Goal: Task Accomplishment & Management: Use online tool/utility

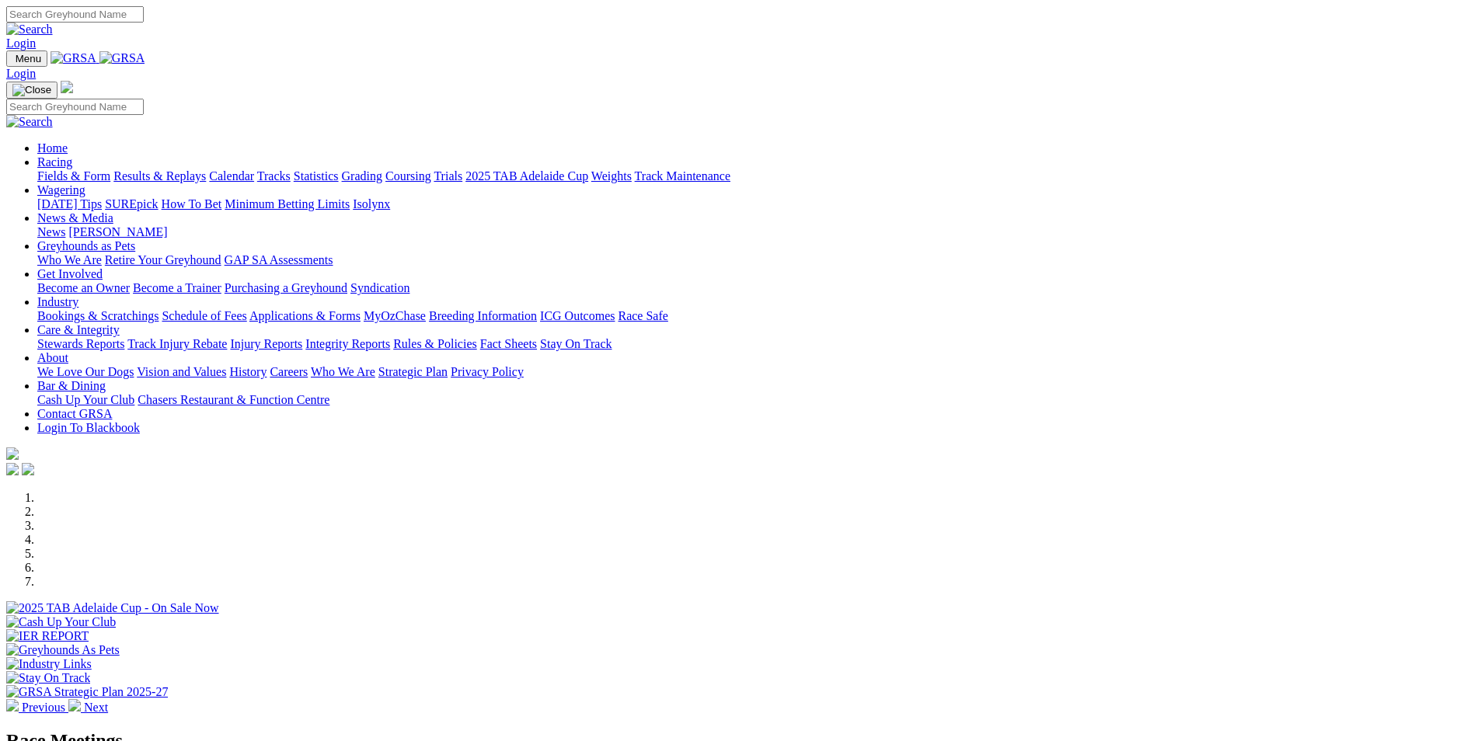
click at [159, 309] on link "Bookings & Scratchings" at bounding box center [97, 315] width 121 height 13
